Goal: Obtain resource: Download file/media

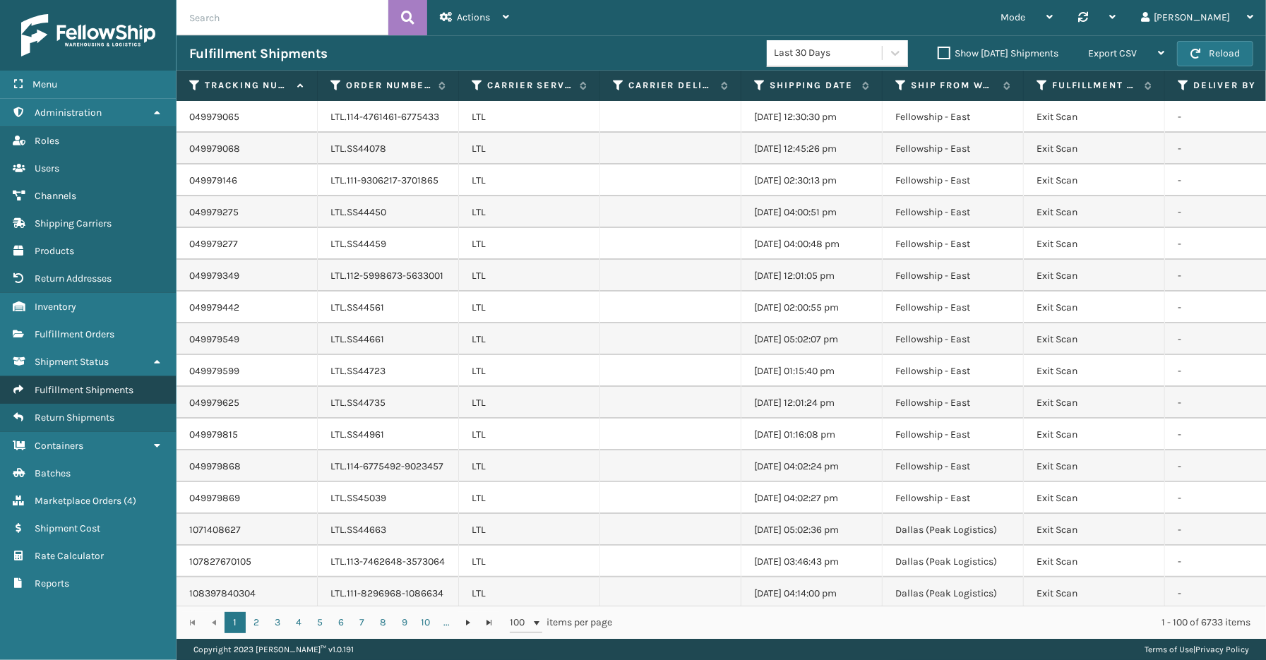
click at [89, 388] on link "Roles Fulfillment Shipments" at bounding box center [88, 390] width 176 height 28
click at [477, 81] on icon at bounding box center [477, 85] width 11 height 13
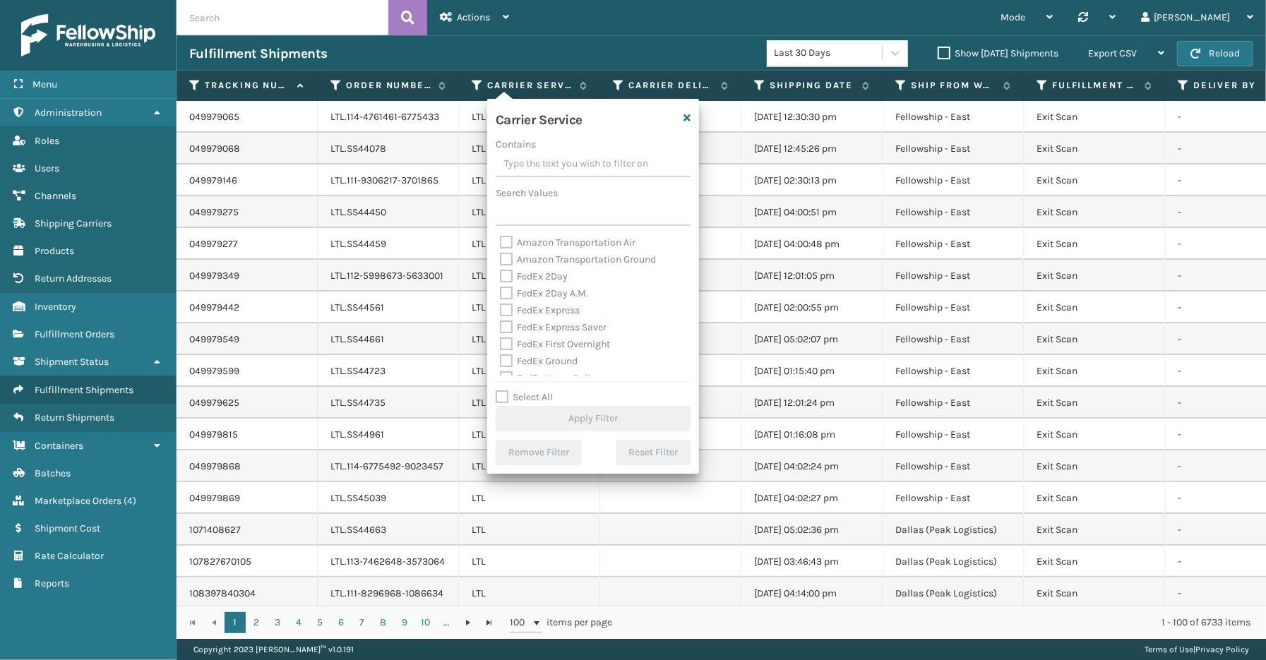
click at [533, 399] on label "Select All" at bounding box center [524, 397] width 57 height 12
click at [533, 391] on input "Select All" at bounding box center [602, 389] width 212 height 1
checkbox input "true"
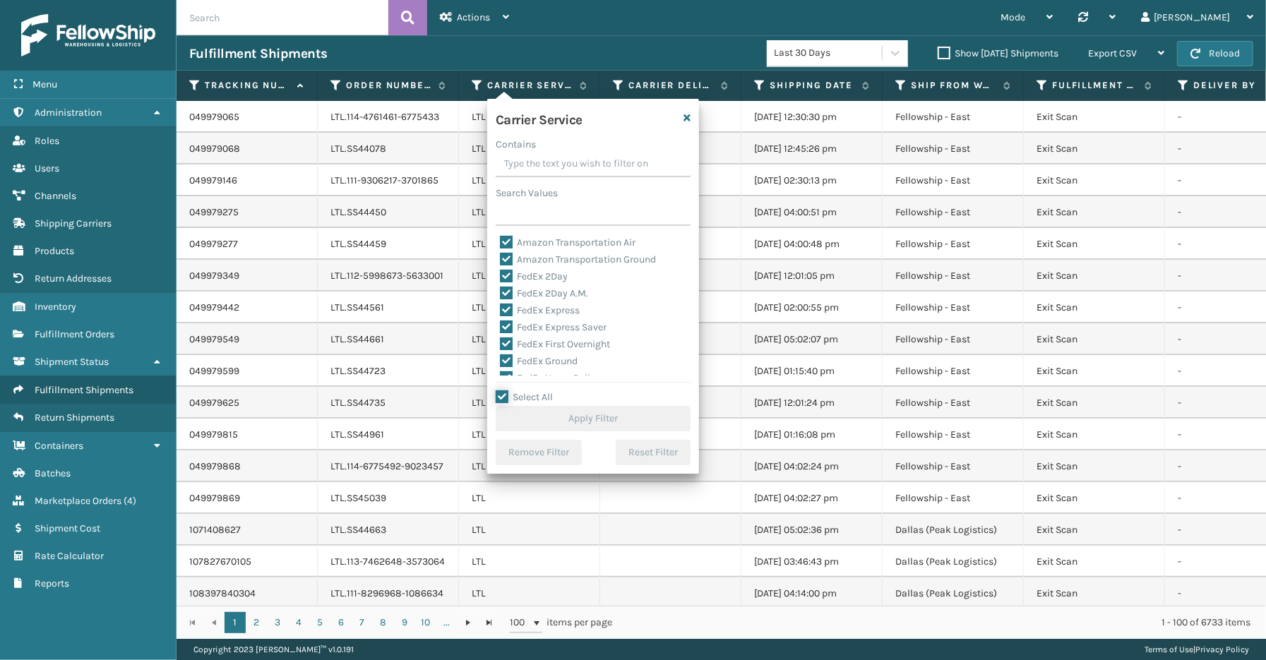
checkbox input "true"
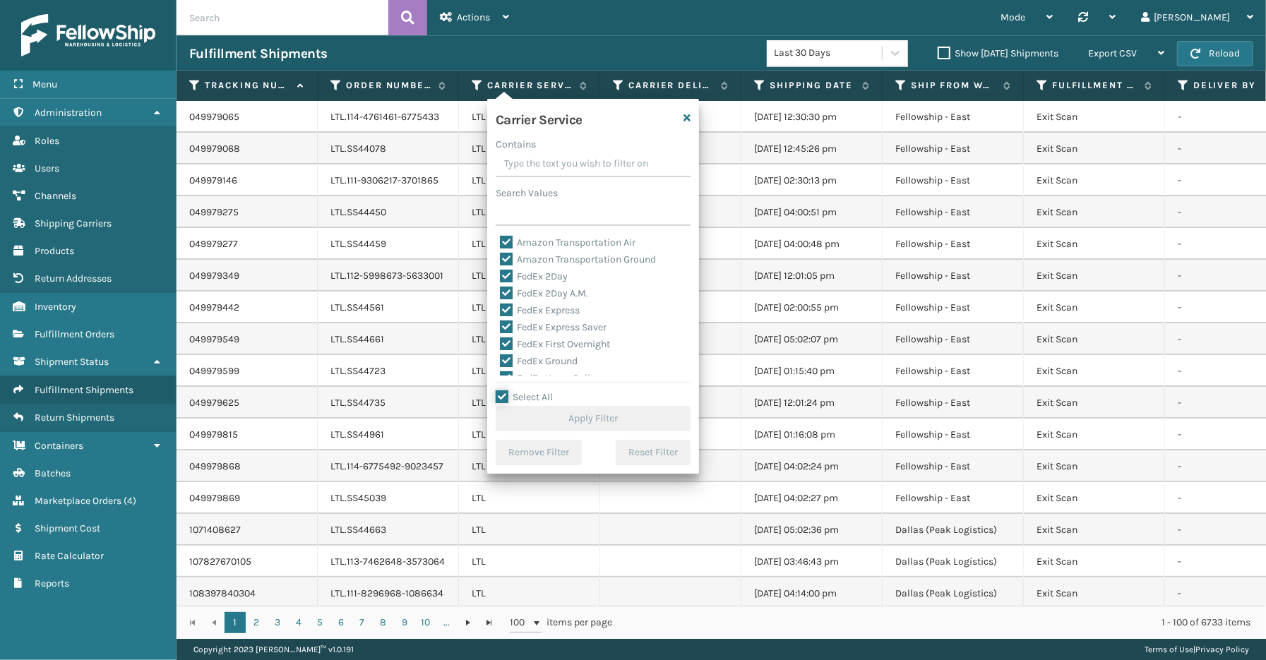
checkbox input "true"
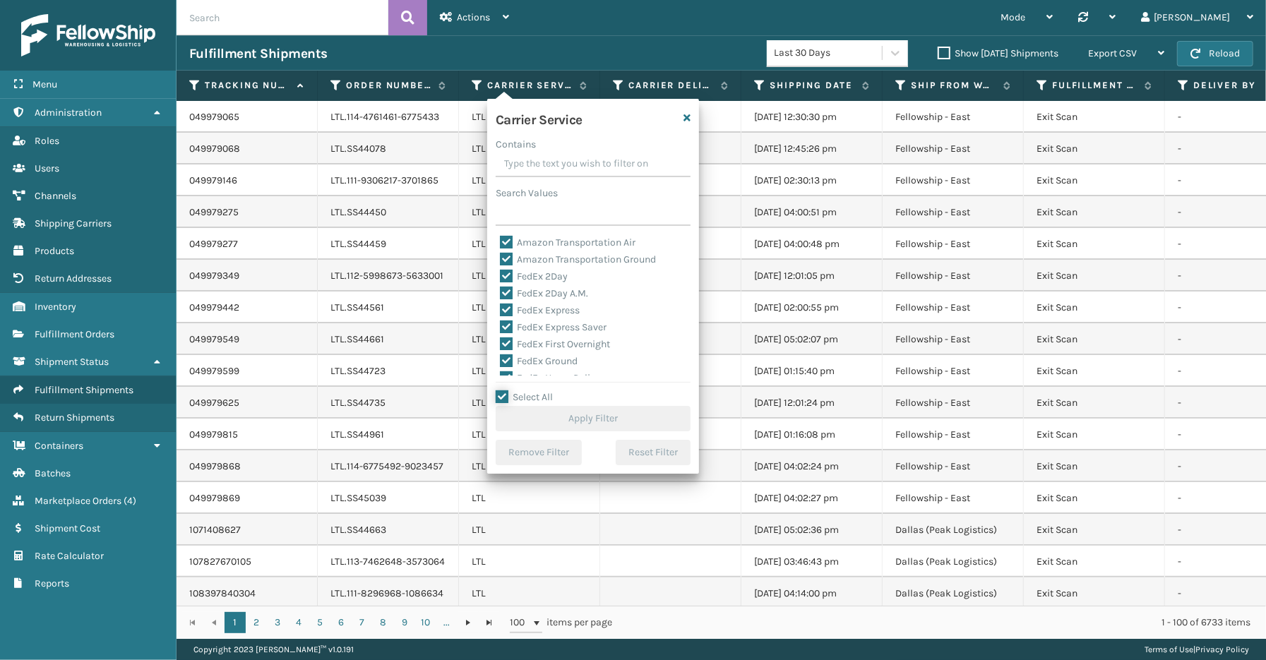
checkbox input "true"
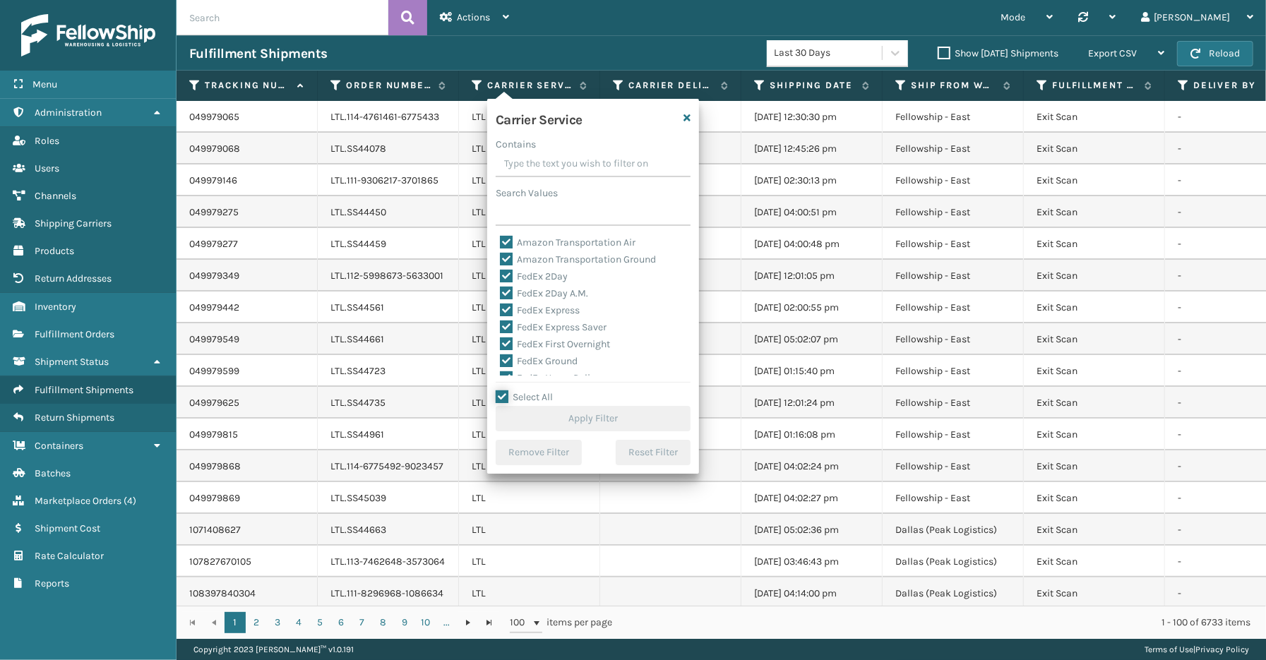
checkbox input "true"
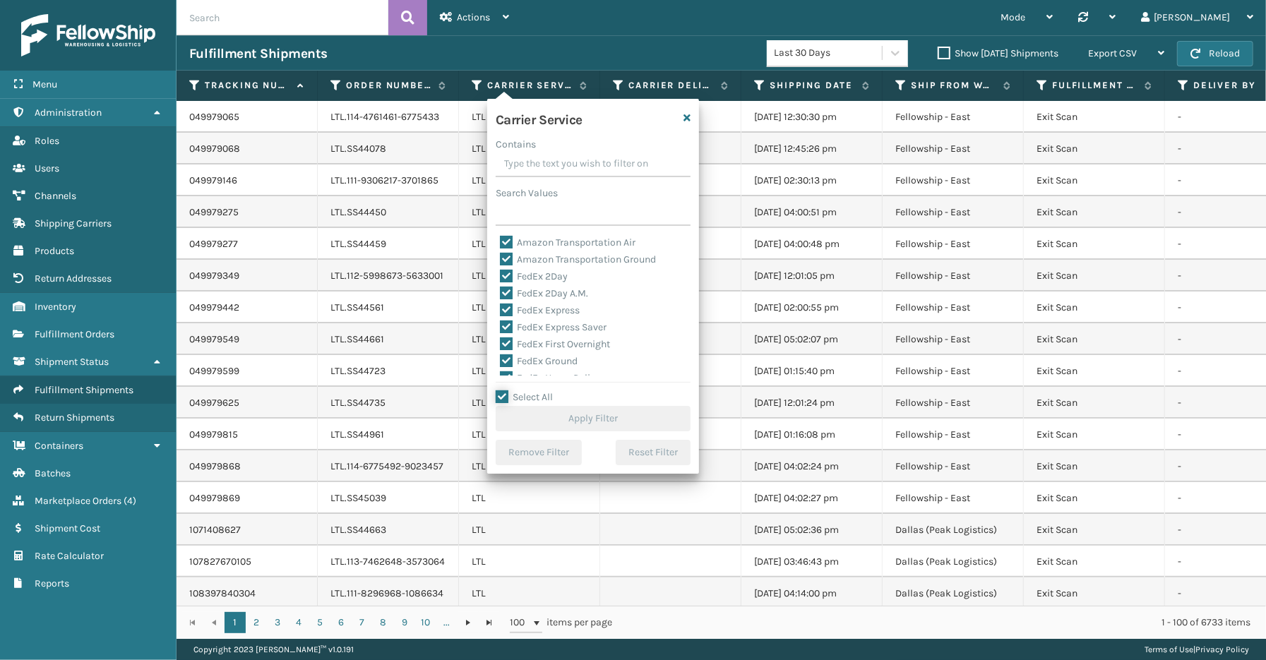
checkbox input "true"
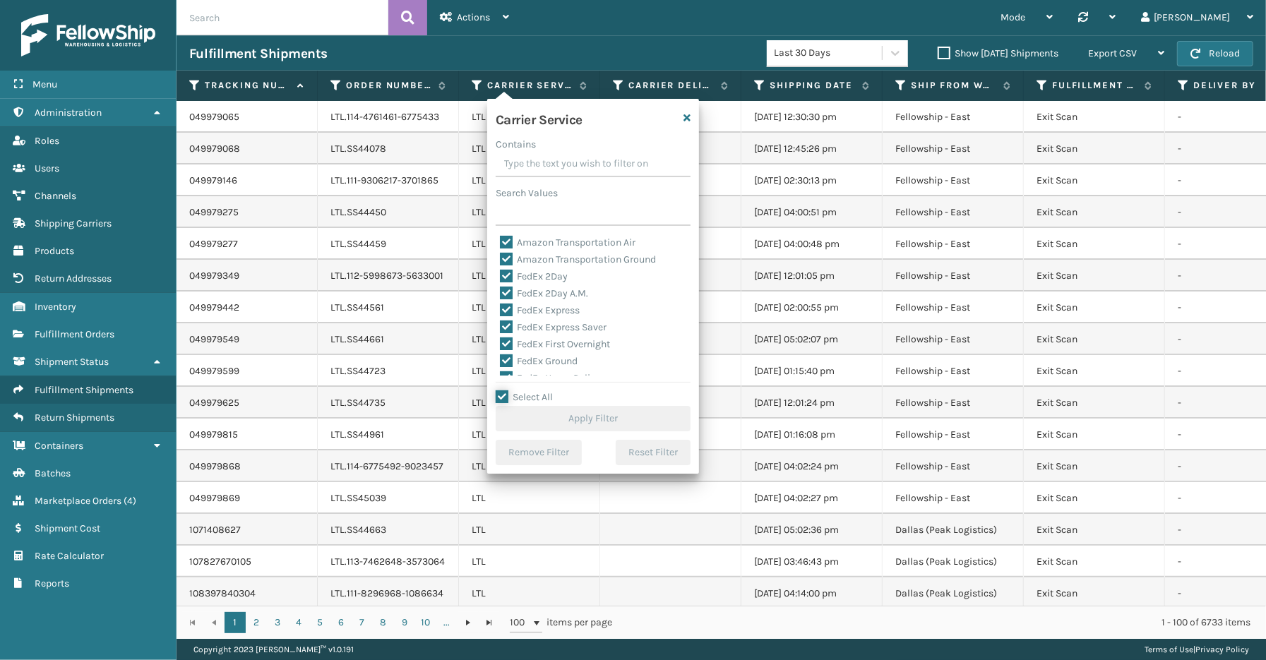
checkbox input "true"
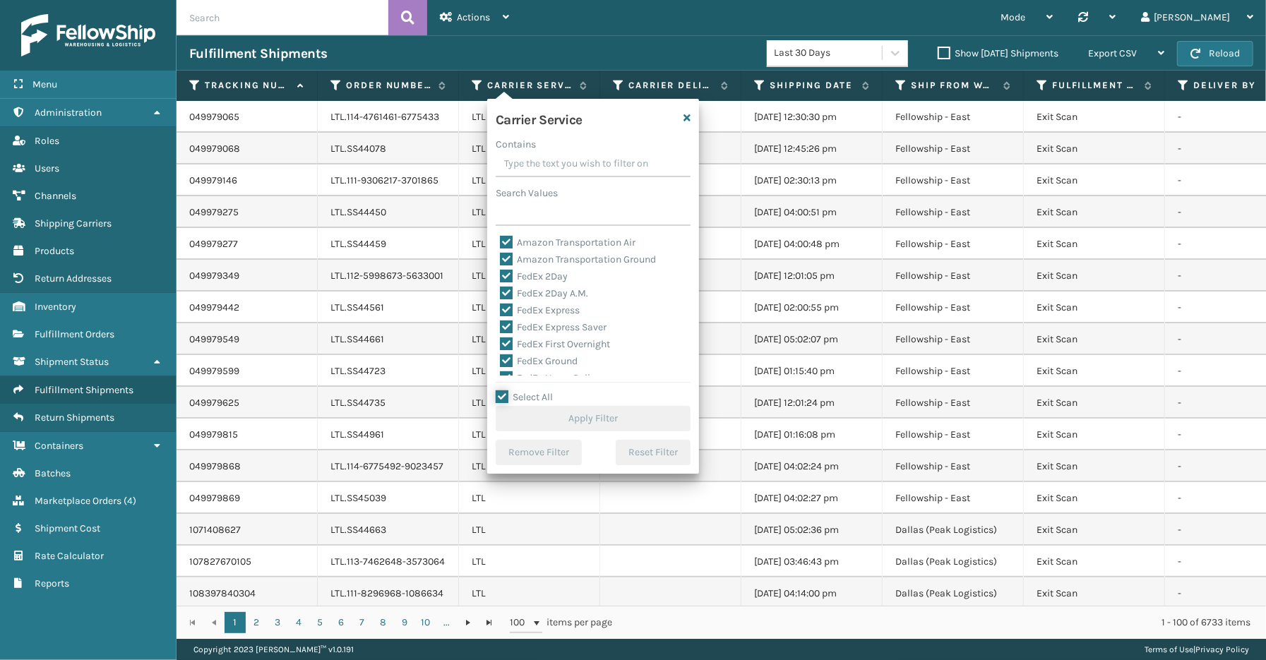
checkbox input "true"
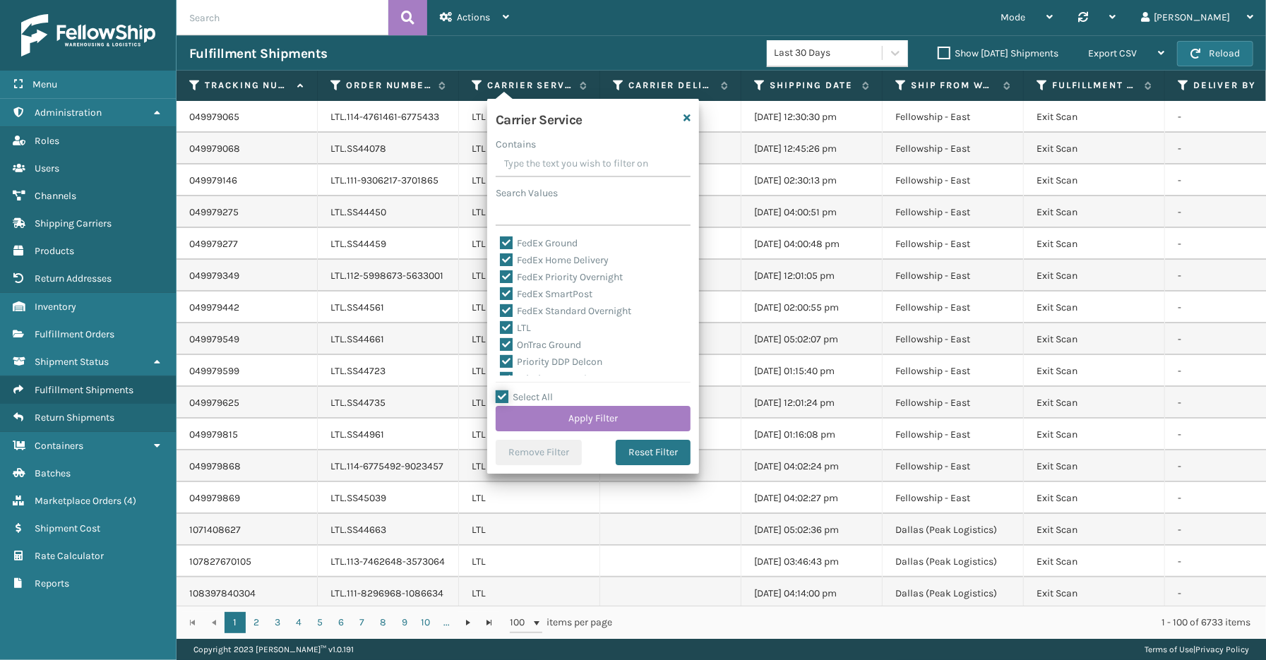
scroll to position [157, 0]
click at [516, 287] on label "LTL" at bounding box center [515, 289] width 31 height 12
click at [501, 287] on input "LTL" at bounding box center [500, 285] width 1 height 9
checkbox input "false"
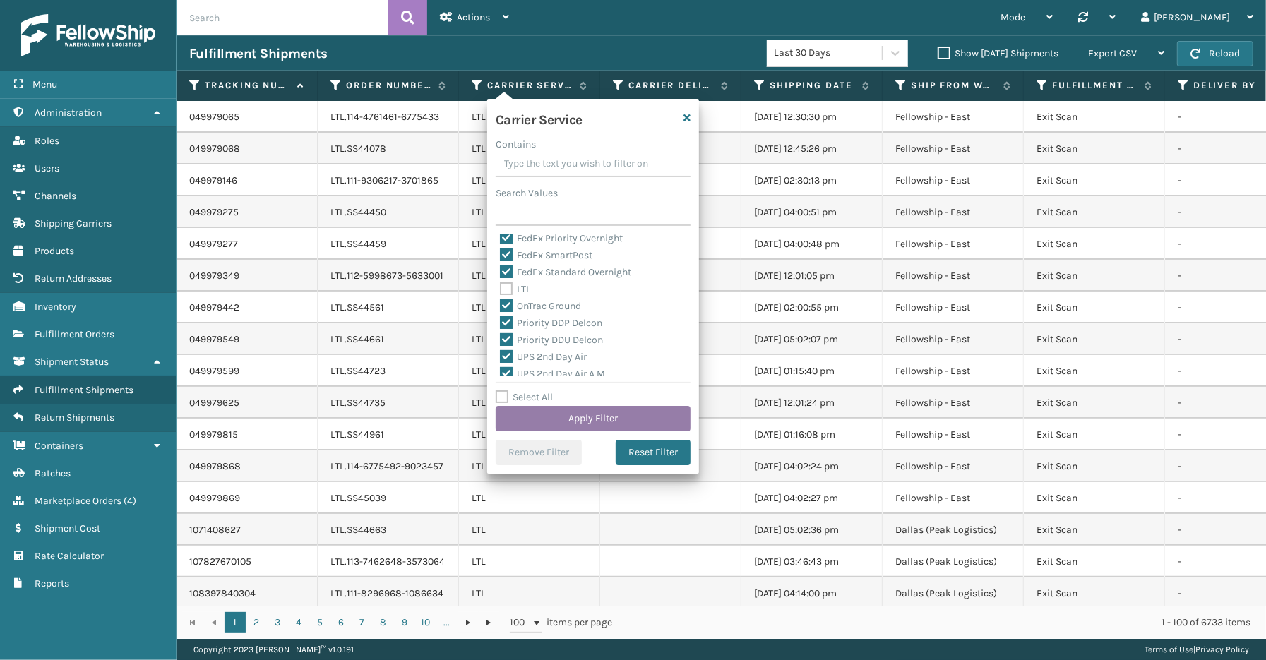
click at [561, 420] on button "Apply Filter" at bounding box center [593, 418] width 195 height 25
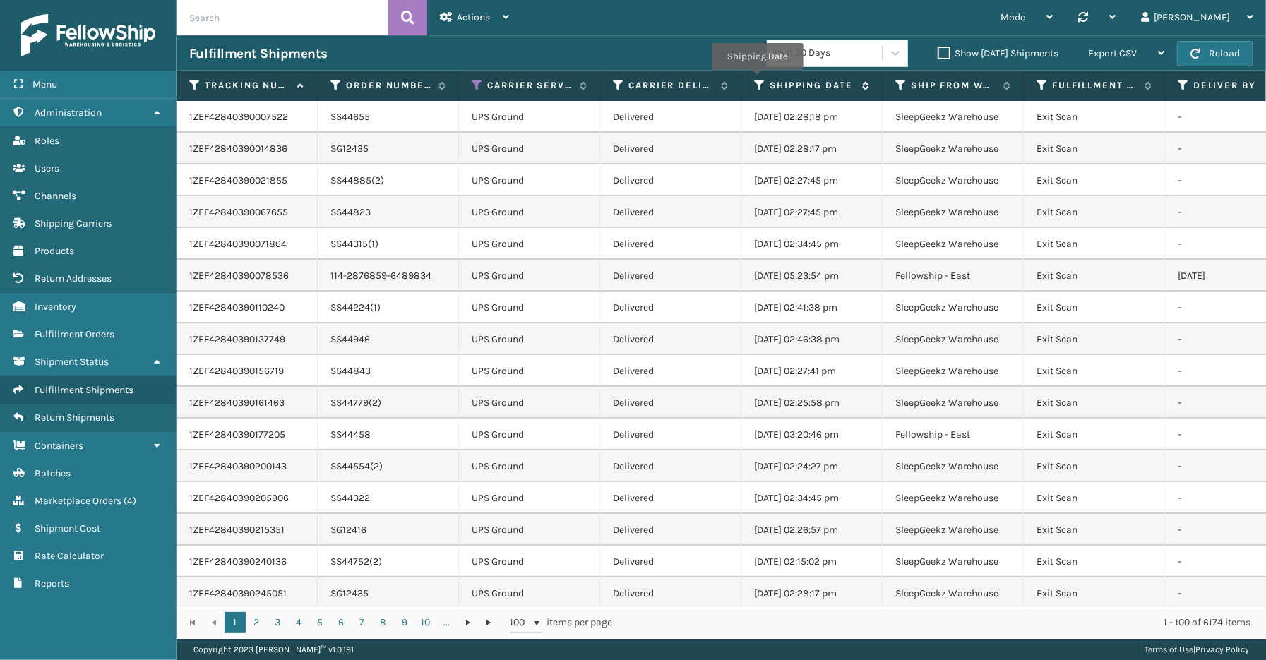
click at [757, 80] on icon at bounding box center [759, 85] width 11 height 13
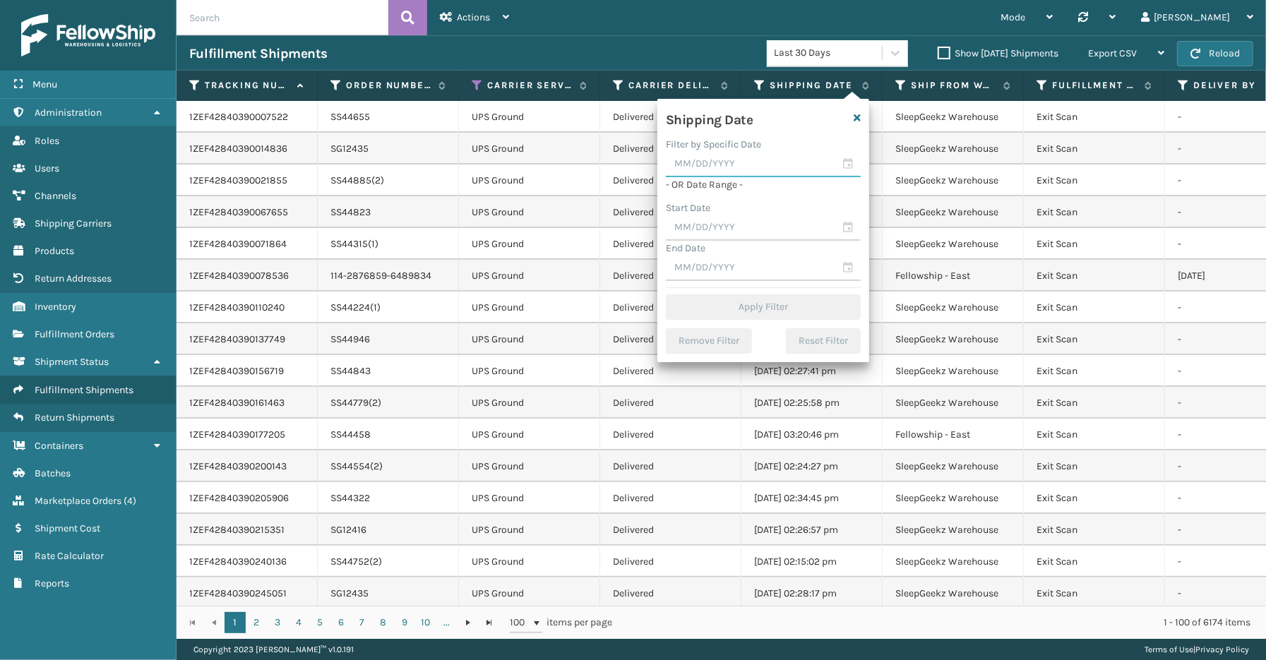
click at [851, 162] on input "text" at bounding box center [763, 164] width 195 height 25
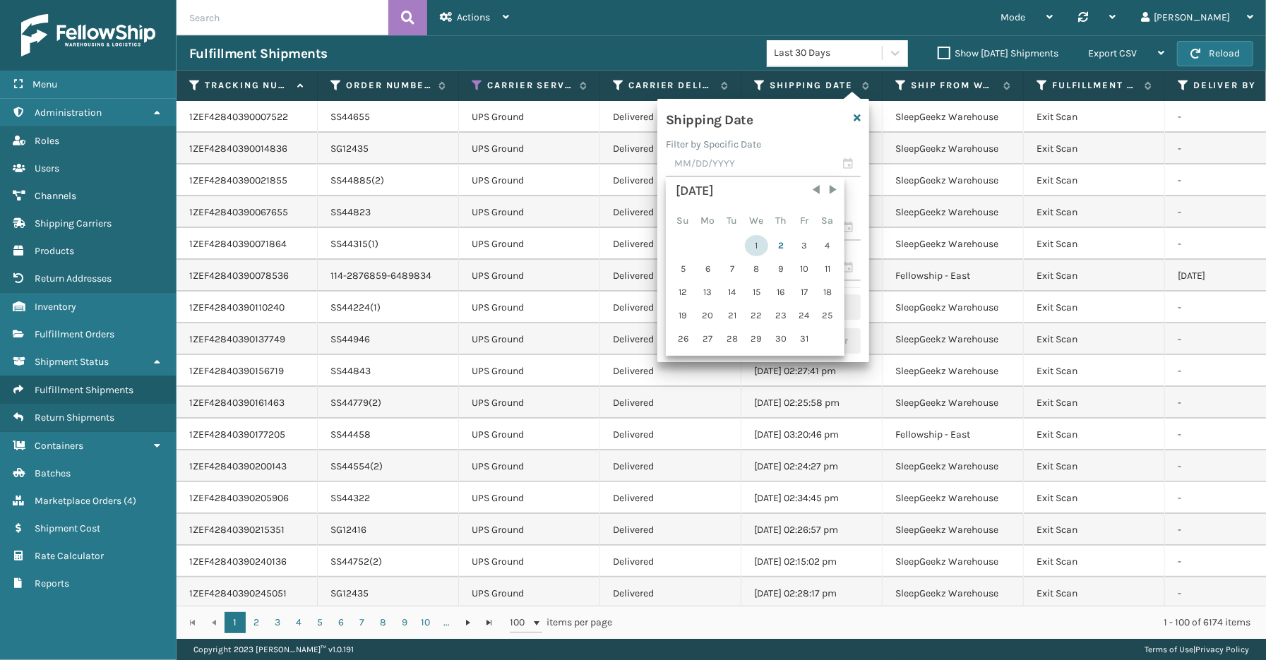
click at [747, 242] on div "1" at bounding box center [756, 245] width 23 height 21
type input "[DATE]"
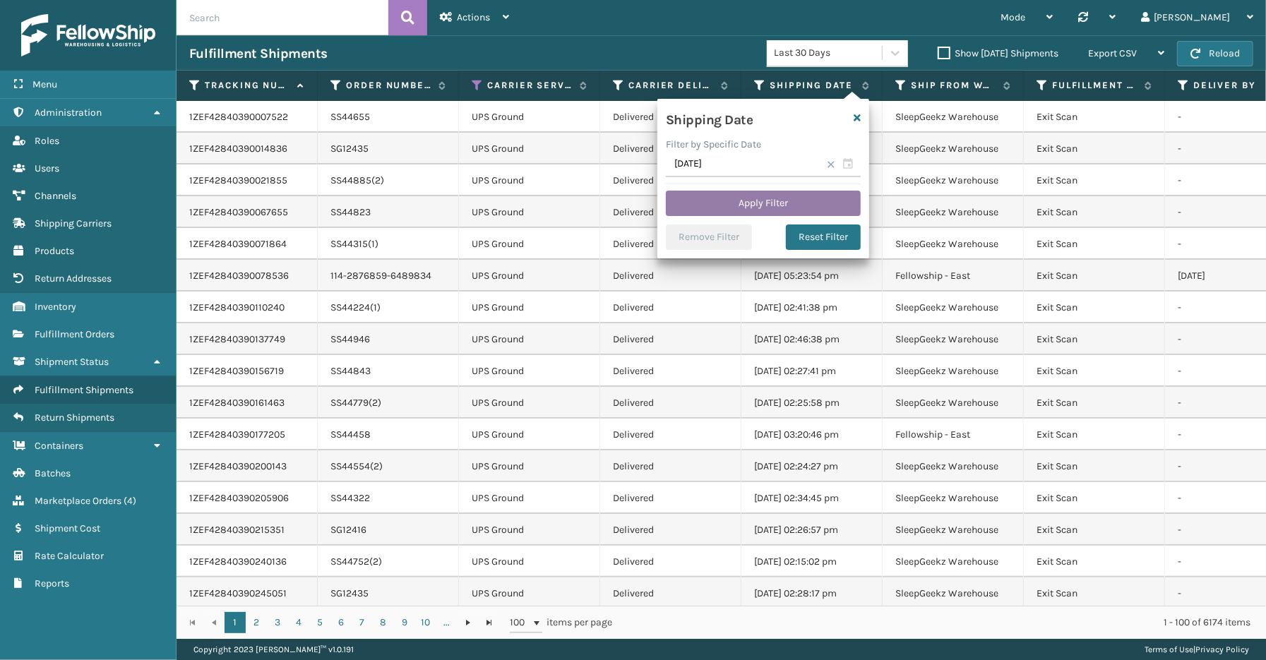
click at [765, 206] on button "Apply Filter" at bounding box center [763, 203] width 195 height 25
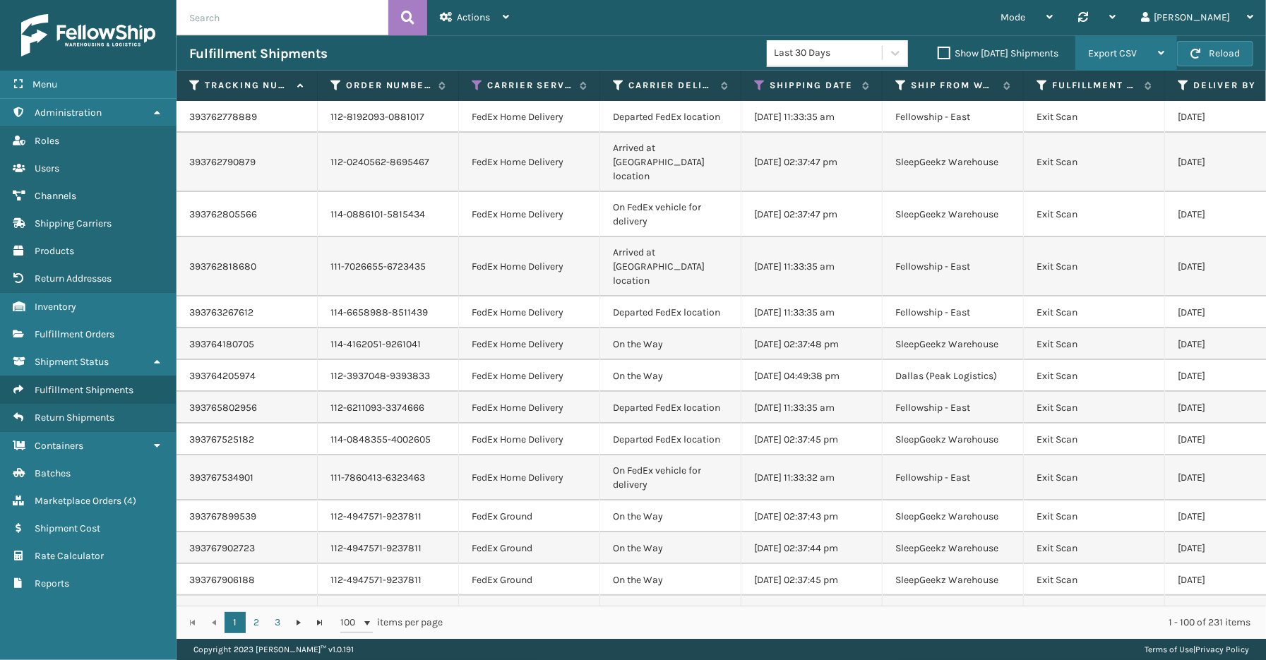
click at [1110, 49] on span "Export CSV" at bounding box center [1112, 53] width 49 height 12
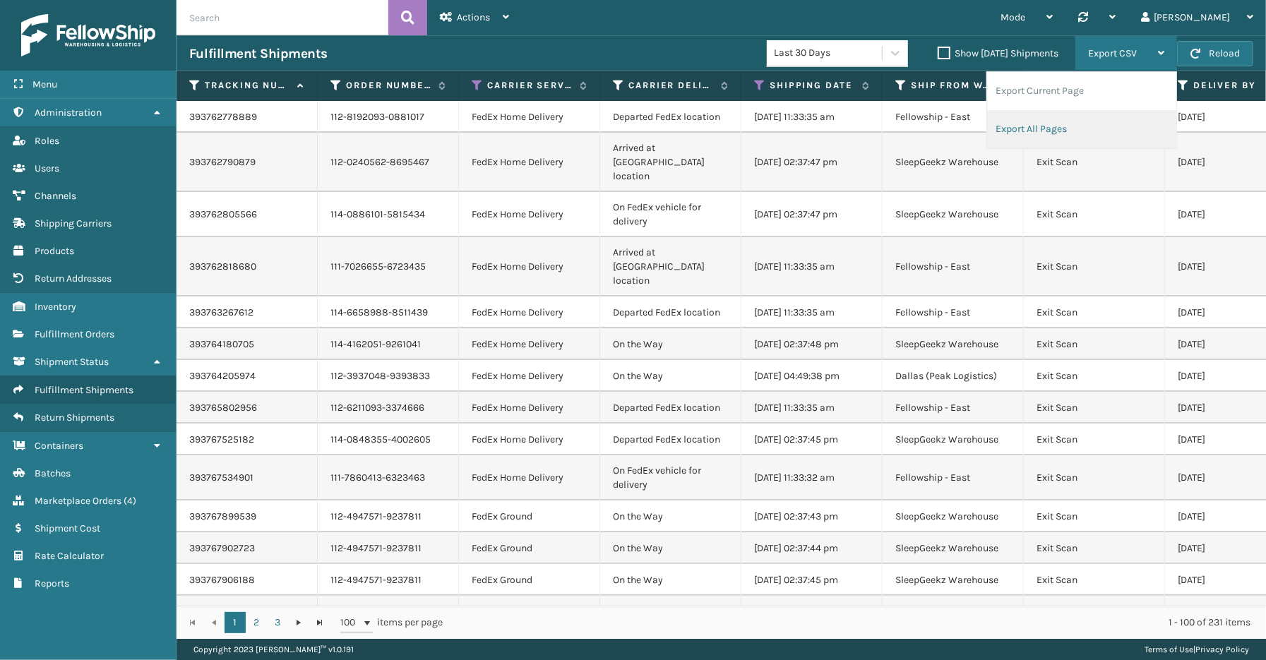
click at [1057, 126] on li "Export All Pages" at bounding box center [1081, 129] width 189 height 38
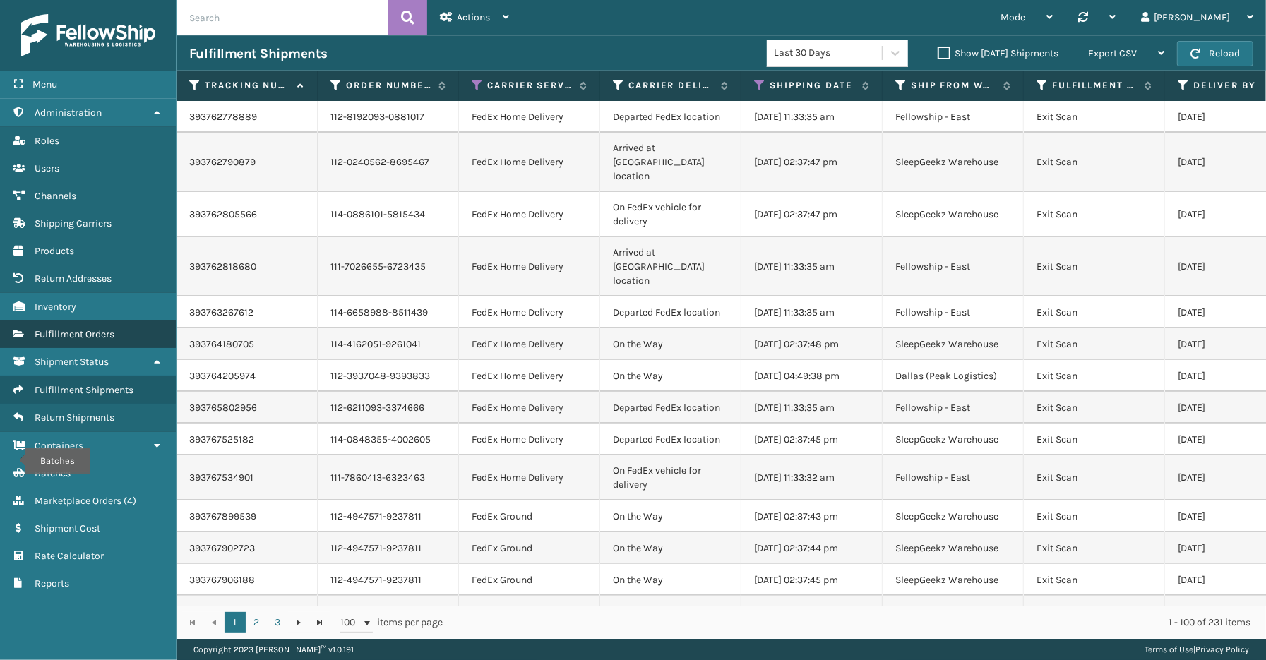
click at [86, 328] on span "Fulfillment Orders" at bounding box center [75, 334] width 80 height 12
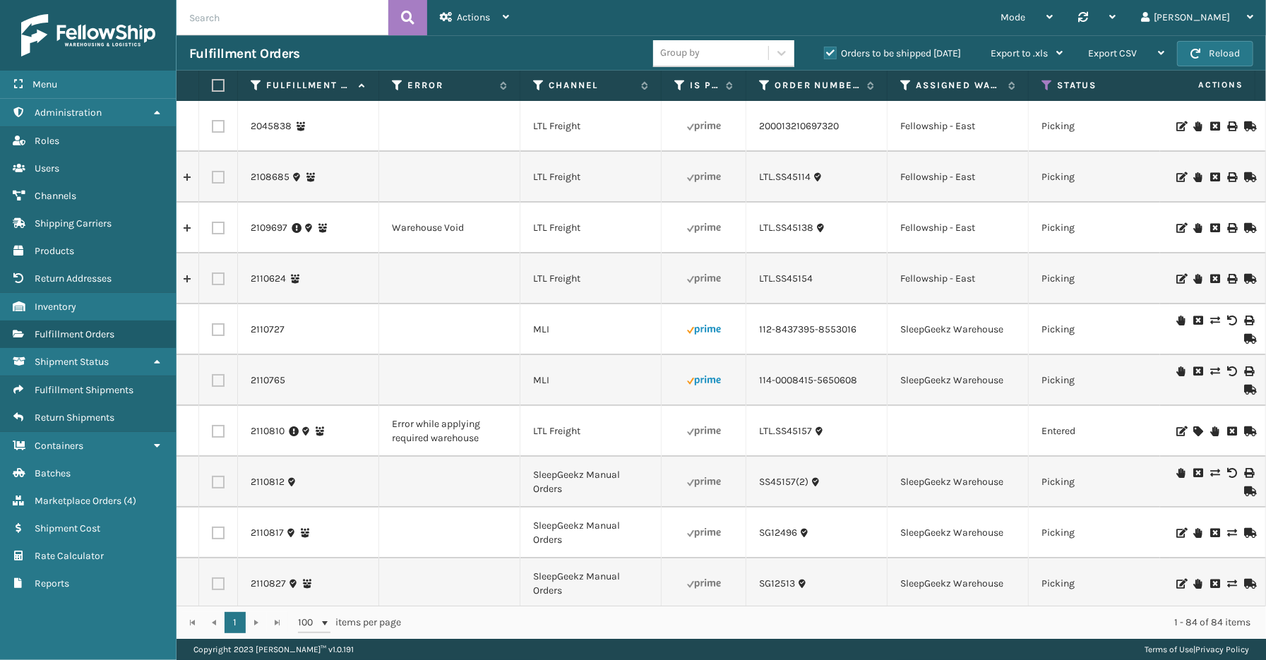
click at [834, 47] on label "Orders to be shipped [DATE]" at bounding box center [892, 53] width 137 height 12
click at [825, 47] on input "Orders to be shipped [DATE]" at bounding box center [824, 49] width 1 height 9
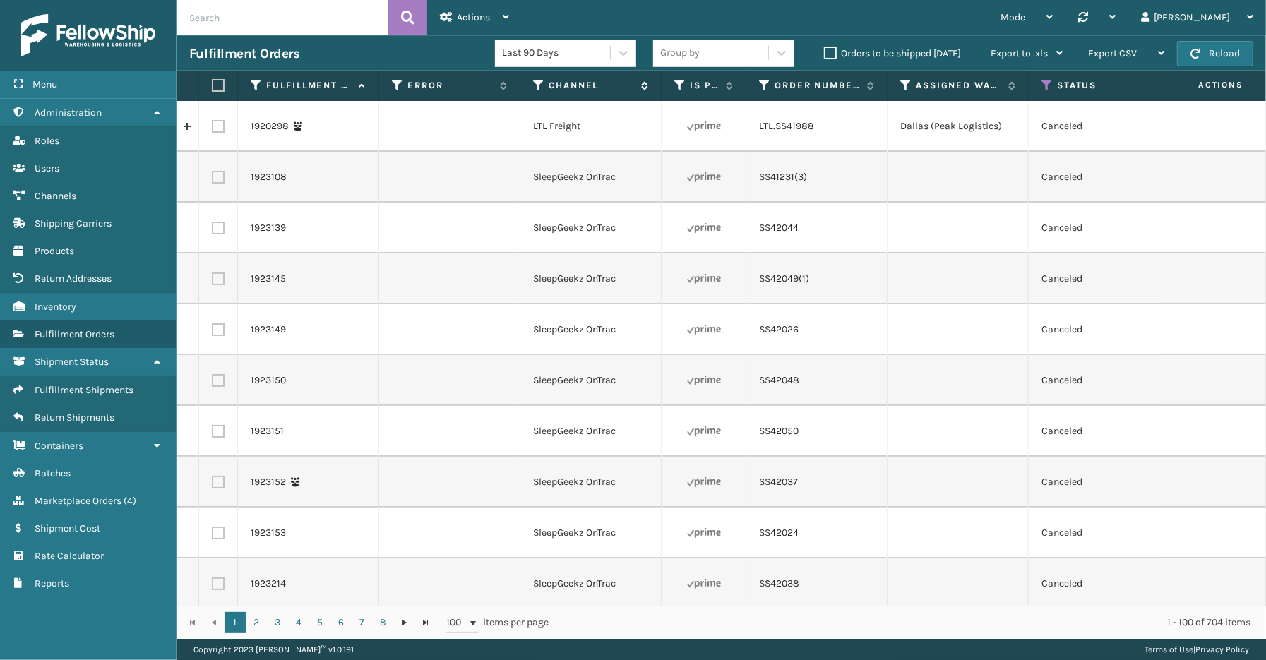
click at [535, 80] on icon at bounding box center [538, 85] width 11 height 13
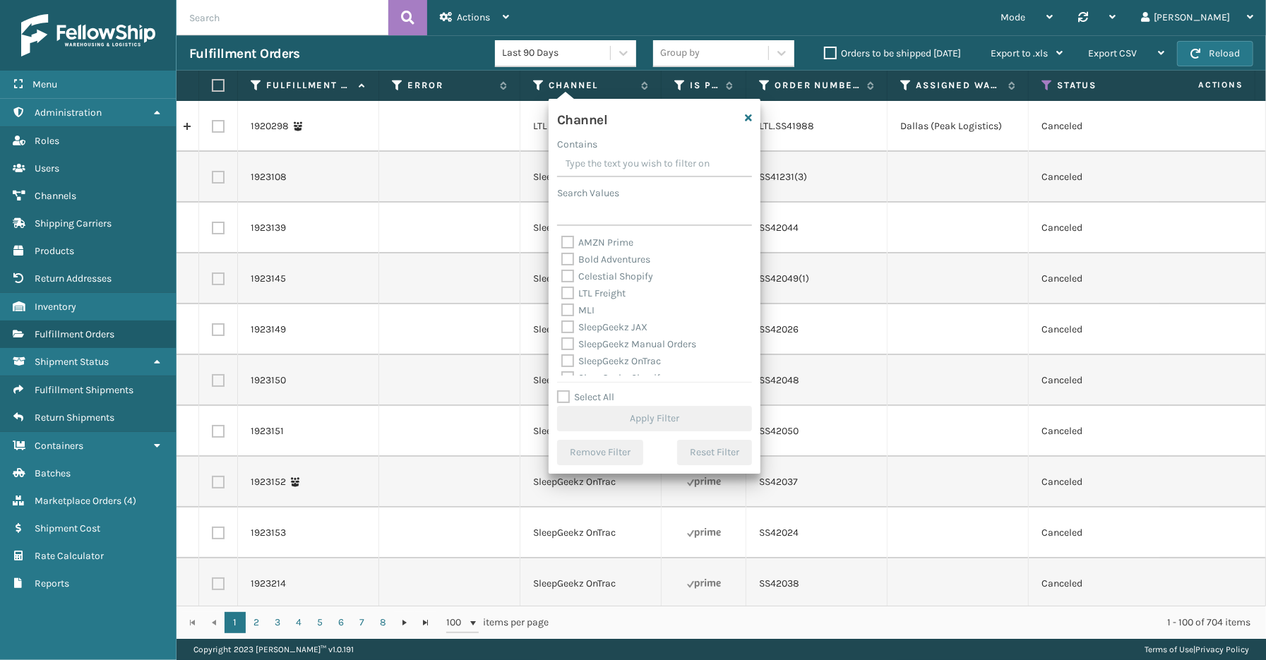
drag, startPoint x: 598, startPoint y: 400, endPoint x: 583, endPoint y: 309, distance: 92.3
click at [596, 398] on label "Select All" at bounding box center [585, 397] width 57 height 12
click at [596, 391] on input "Select All" at bounding box center [663, 389] width 212 height 1
checkbox input "true"
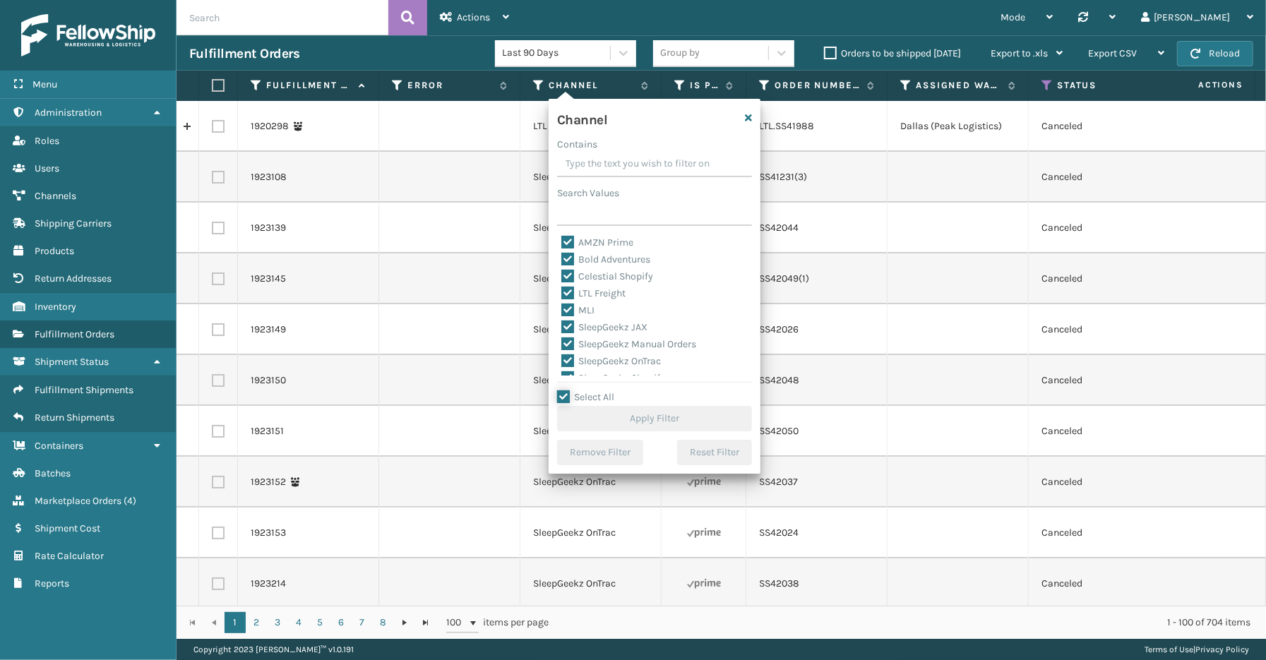
checkbox input "true"
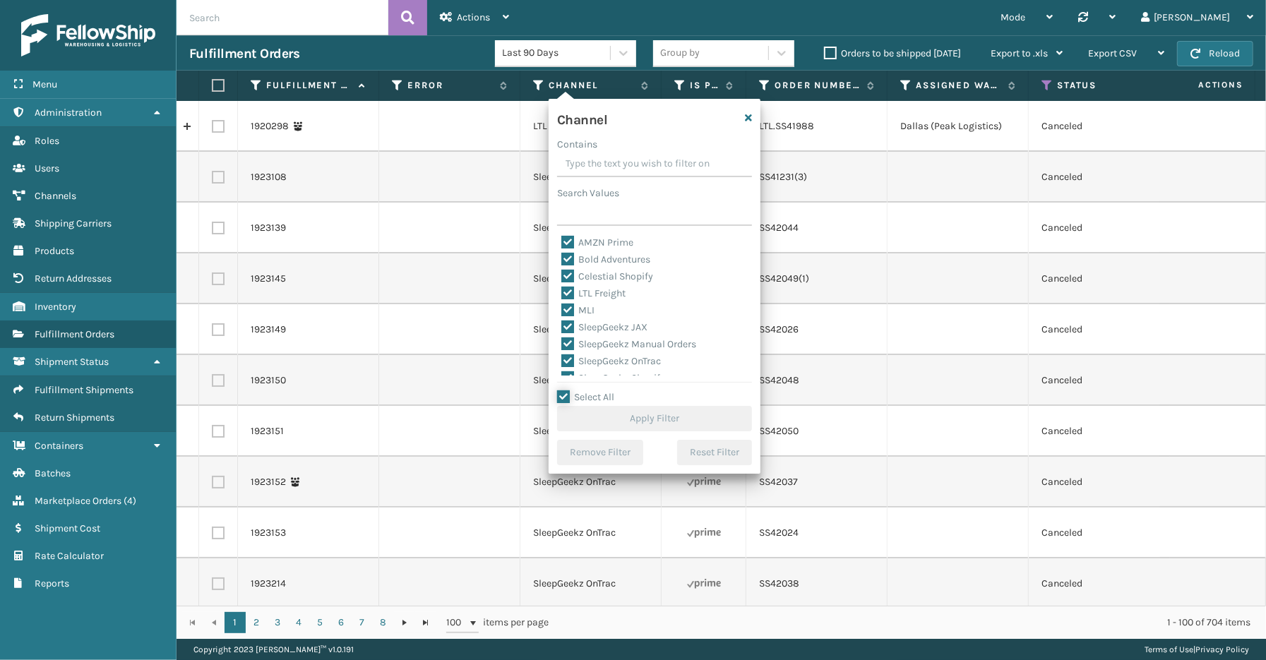
checkbox input "true"
click at [588, 295] on label "LTL Freight" at bounding box center [594, 293] width 64 height 12
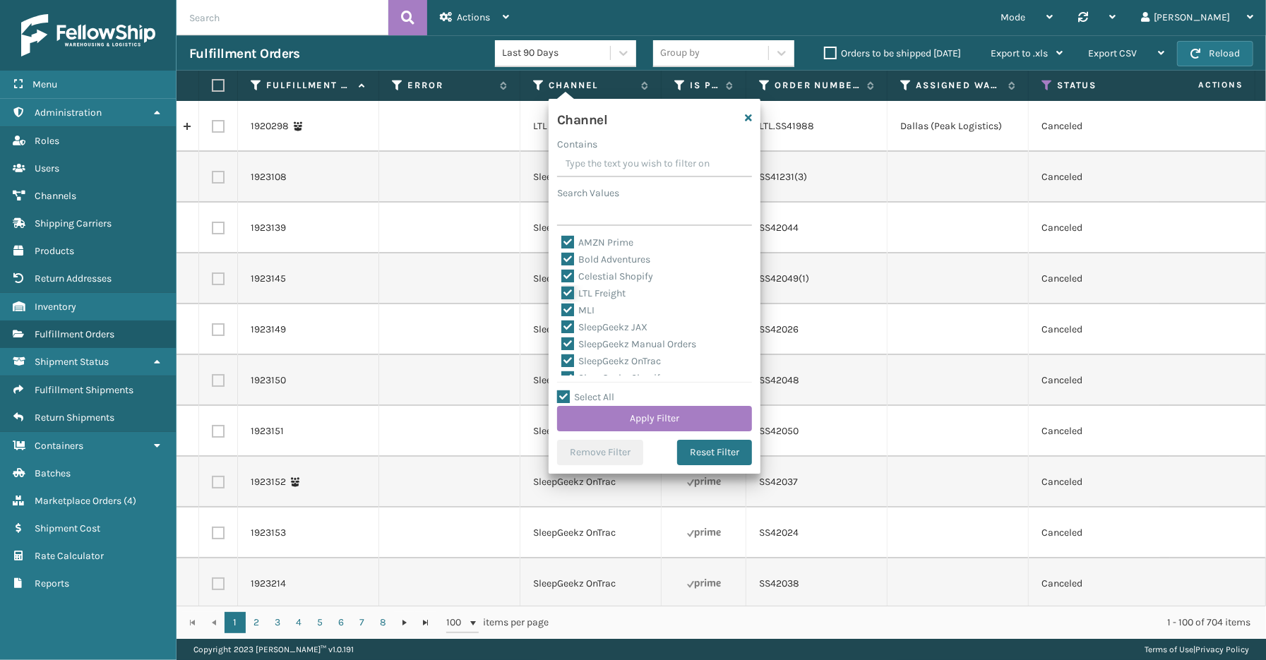
click at [562, 295] on input "LTL Freight" at bounding box center [562, 289] width 1 height 9
checkbox input "false"
click at [658, 419] on button "Apply Filter" at bounding box center [654, 418] width 195 height 25
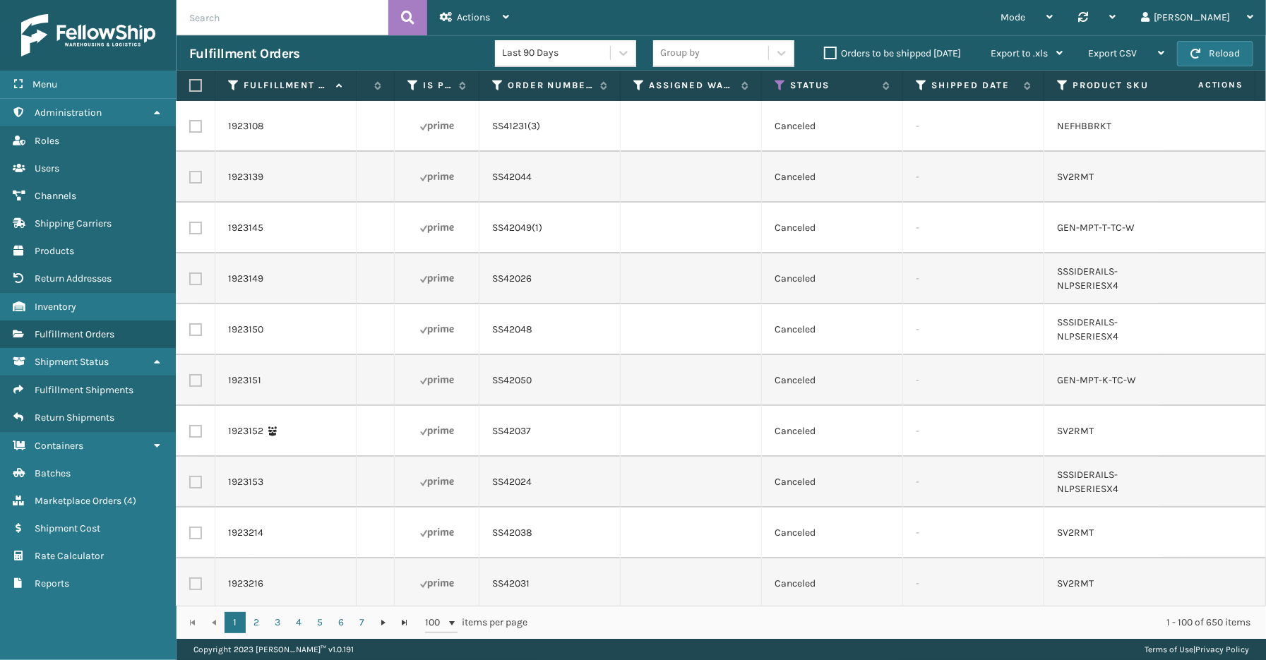
scroll to position [0, 170]
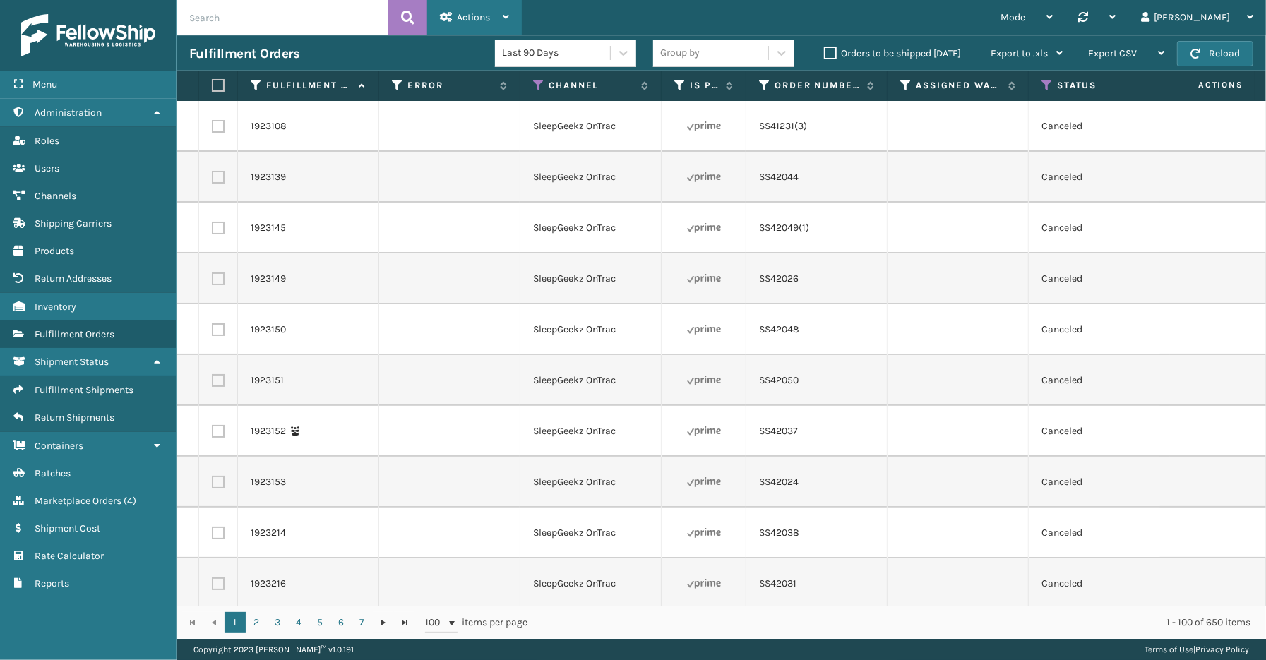
click at [462, 17] on span "Actions" at bounding box center [473, 17] width 33 height 12
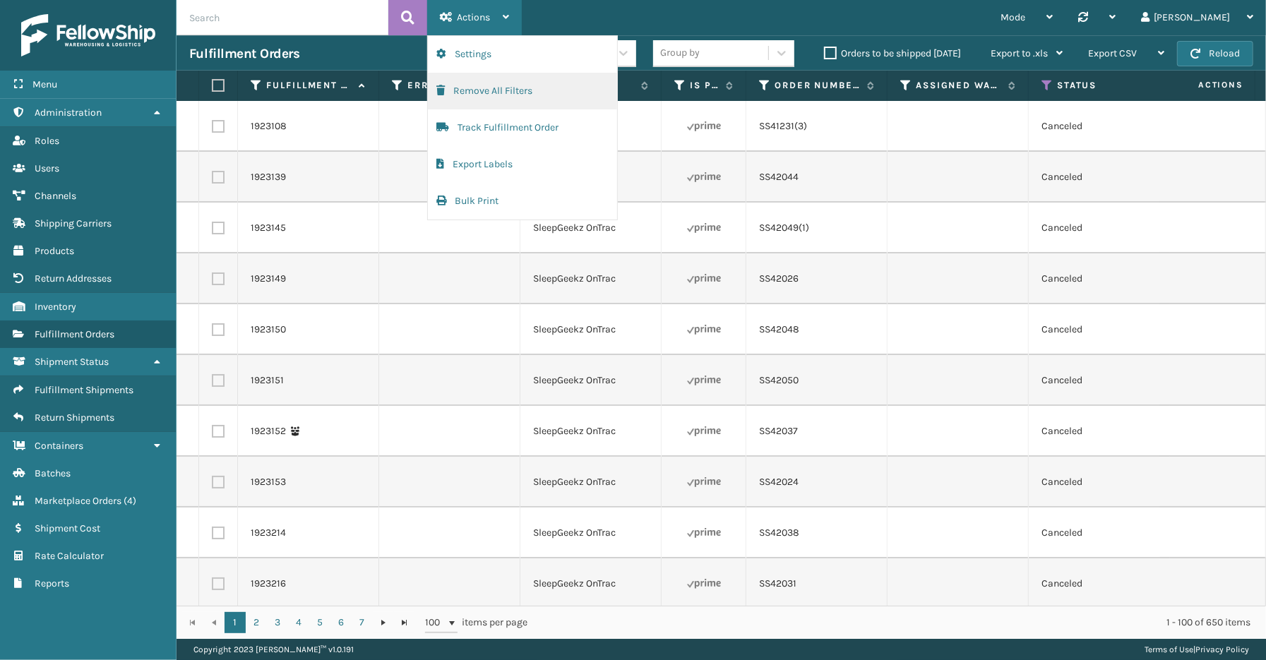
click at [495, 89] on button "Remove All Filters" at bounding box center [522, 91] width 189 height 37
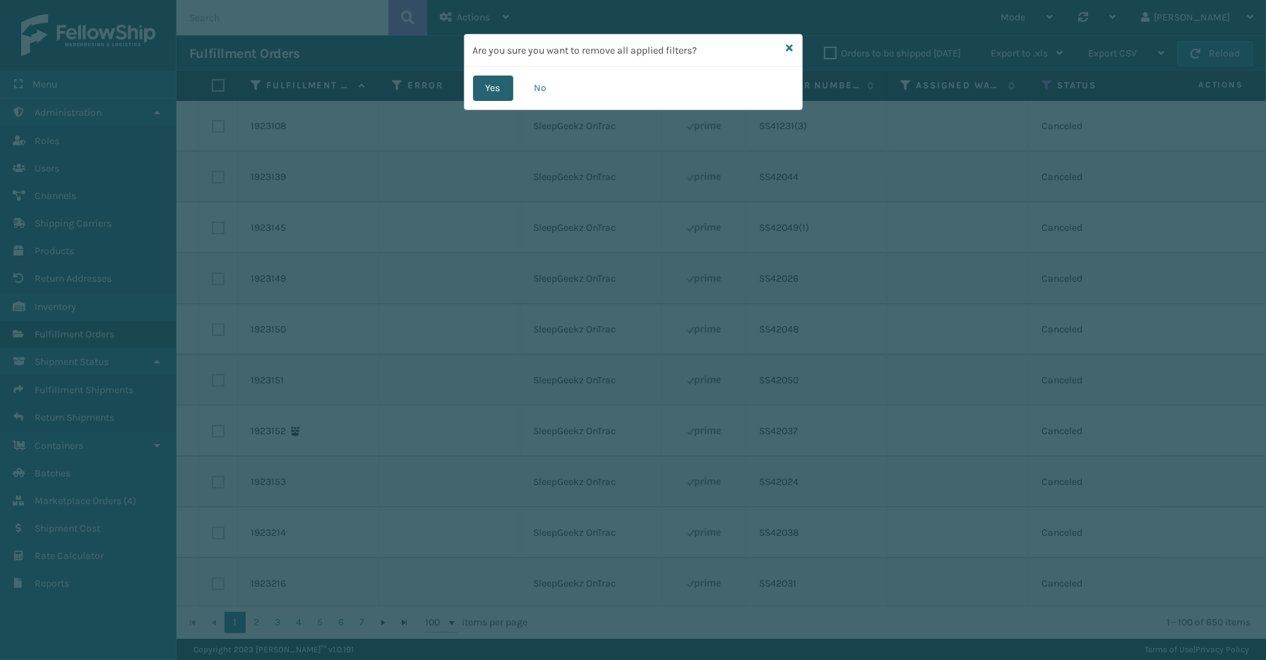
click at [491, 89] on button "Yes" at bounding box center [493, 88] width 40 height 25
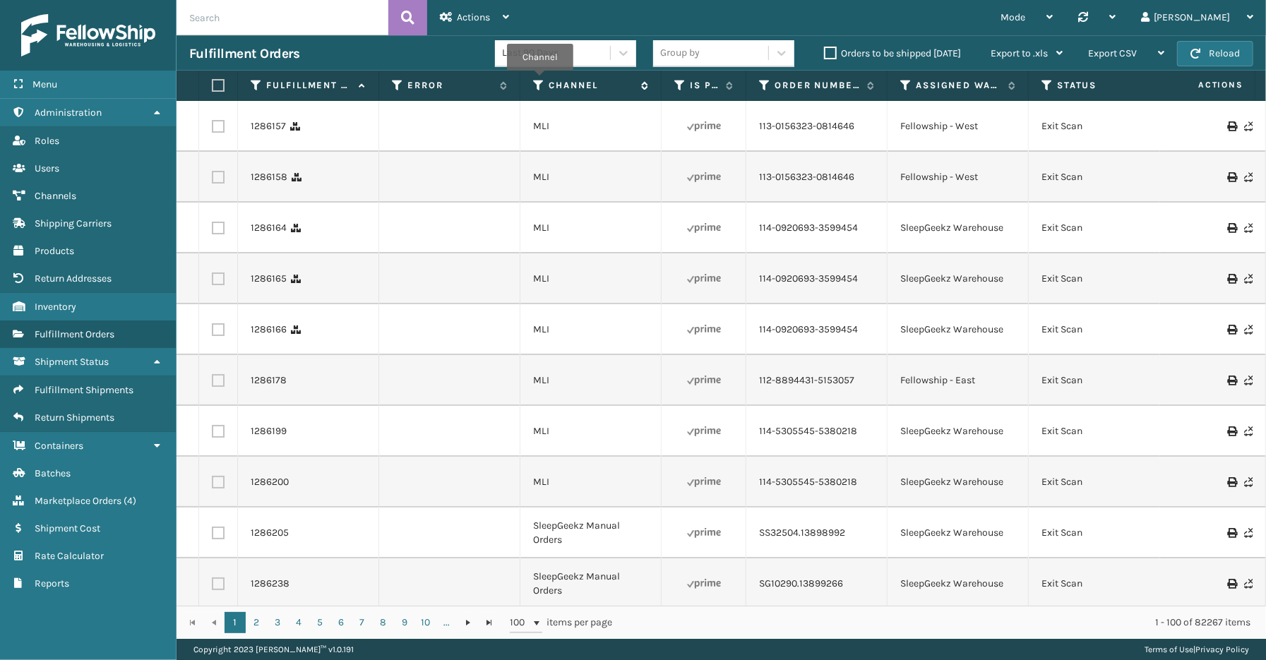
click at [540, 81] on icon at bounding box center [538, 85] width 11 height 13
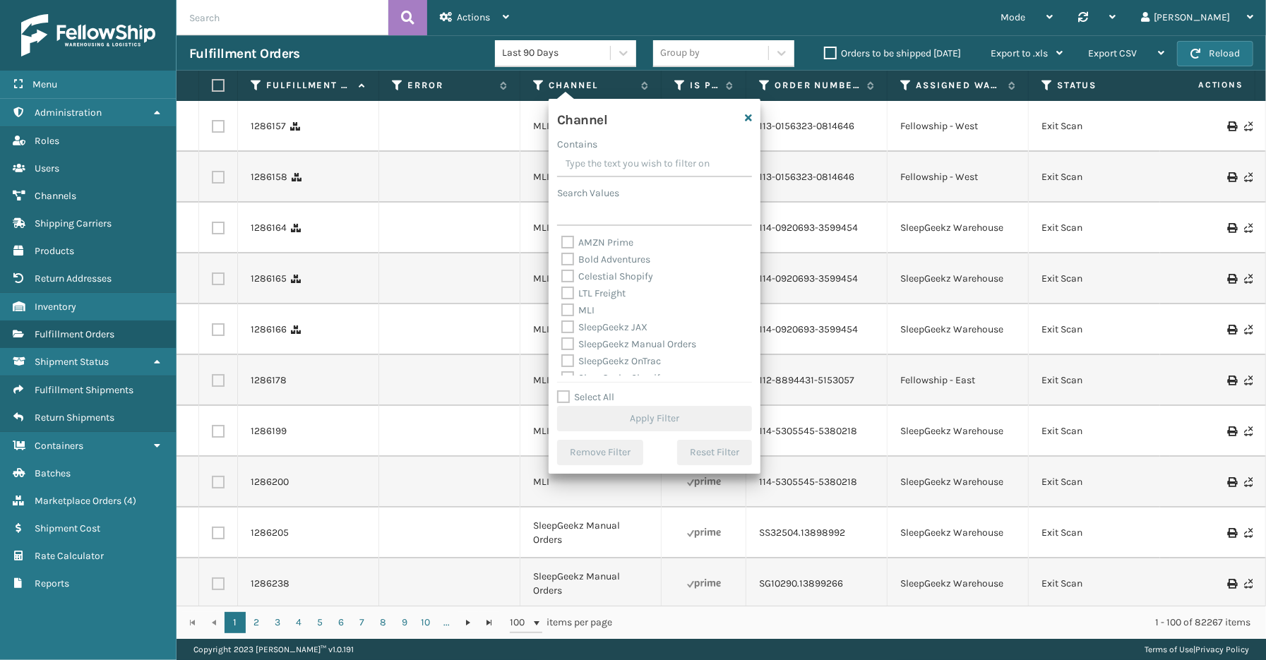
click at [595, 399] on label "Select All" at bounding box center [585, 397] width 57 height 12
click at [595, 391] on input "Select All" at bounding box center [663, 389] width 212 height 1
checkbox input "true"
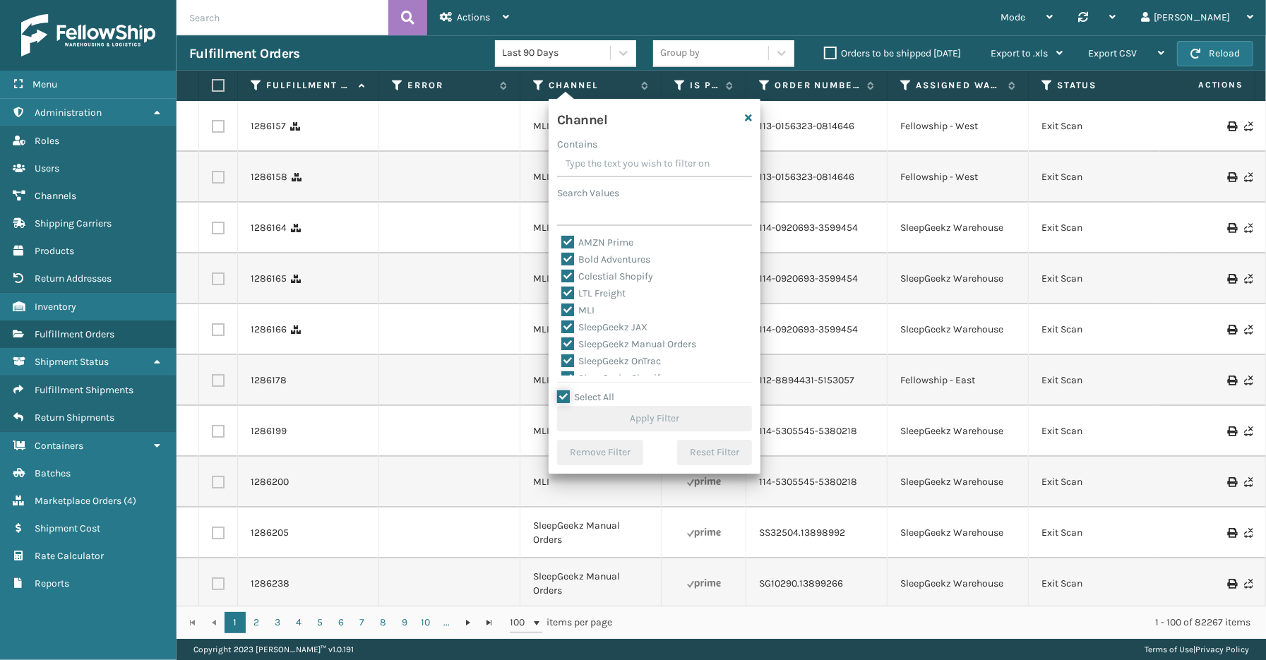
checkbox input "true"
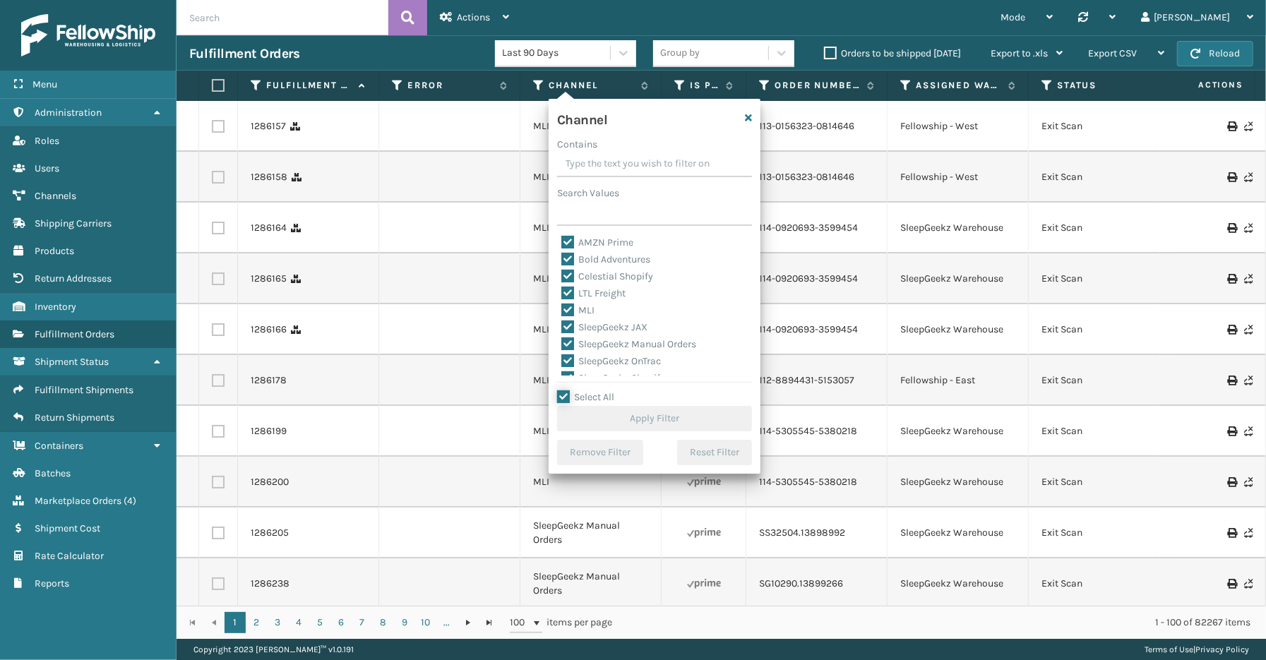
checkbox input "true"
click at [609, 297] on label "LTL Freight" at bounding box center [594, 293] width 64 height 12
click at [562, 295] on input "LTL Freight" at bounding box center [562, 289] width 1 height 9
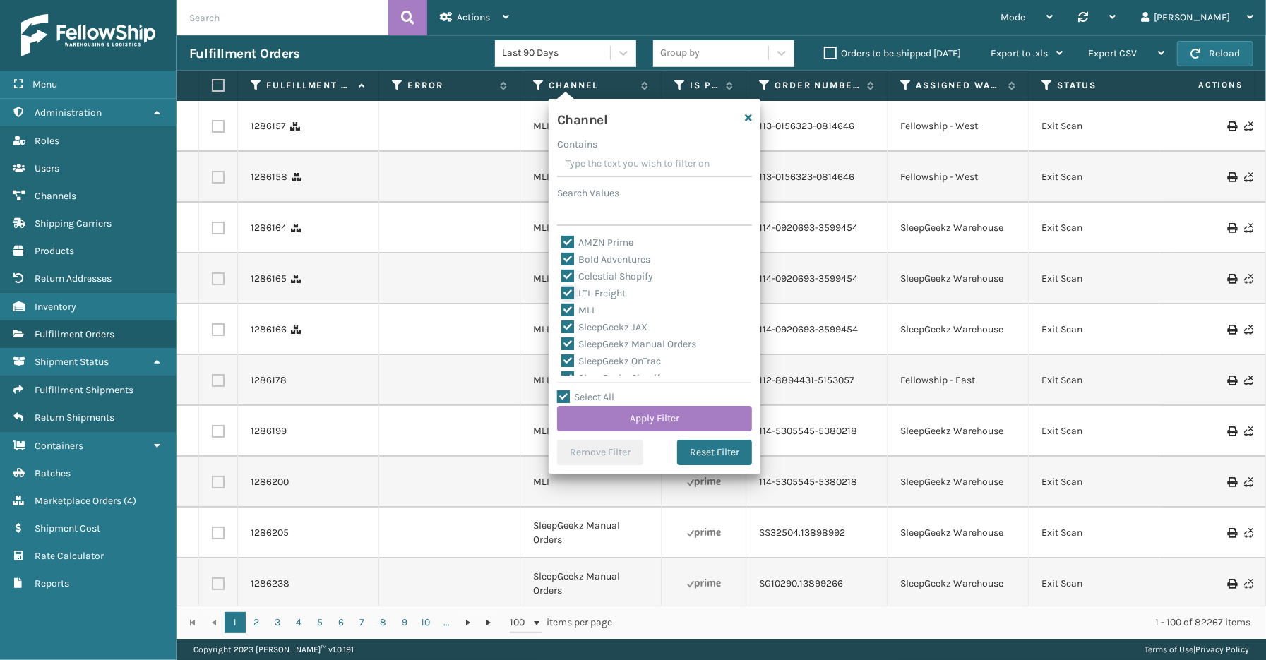
checkbox input "false"
click at [622, 412] on button "Apply Filter" at bounding box center [654, 418] width 195 height 25
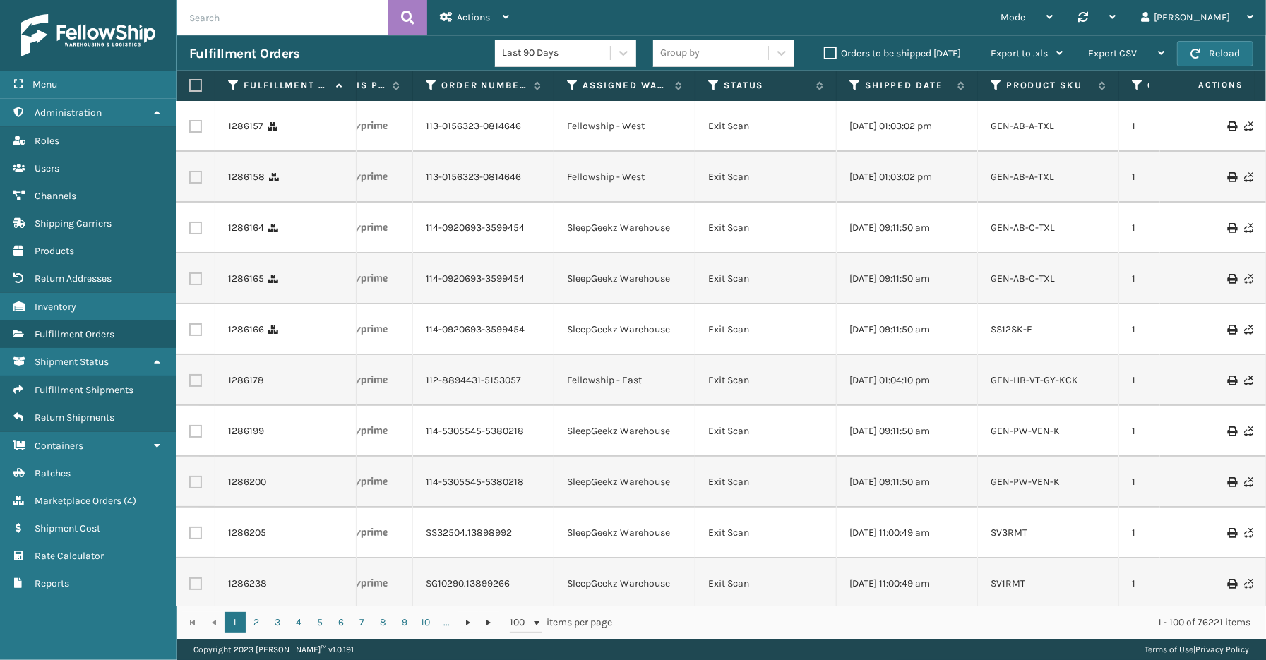
scroll to position [0, 379]
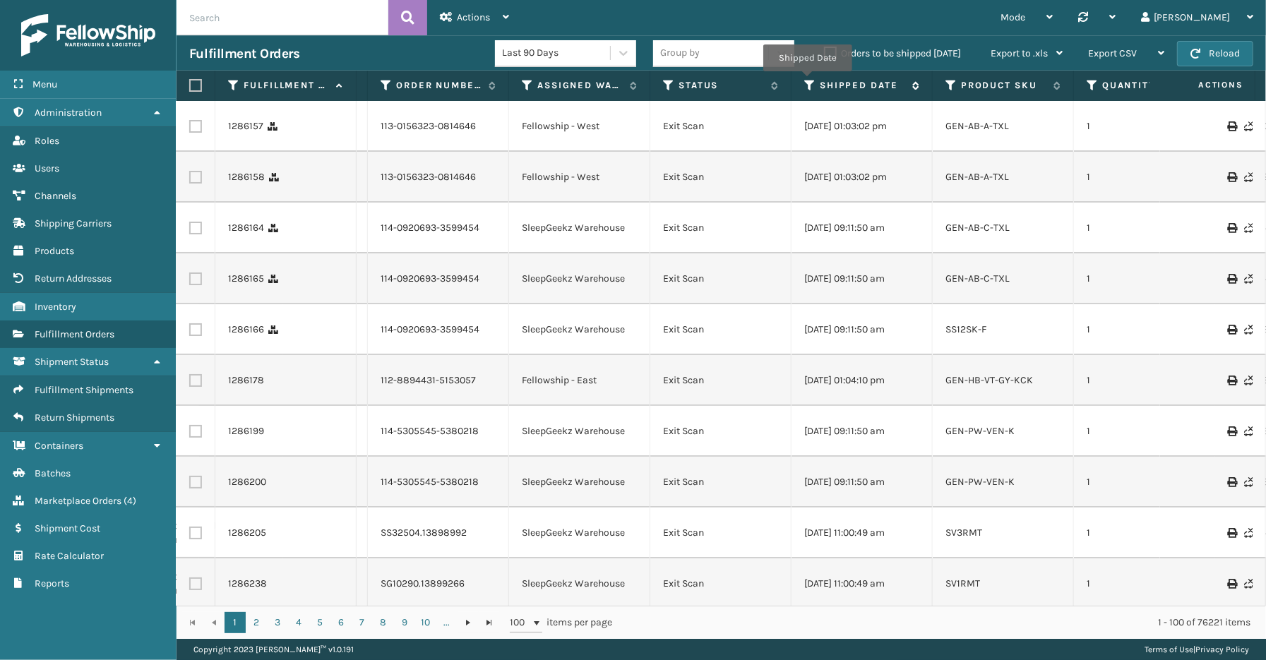
click at [807, 81] on icon at bounding box center [810, 85] width 11 height 13
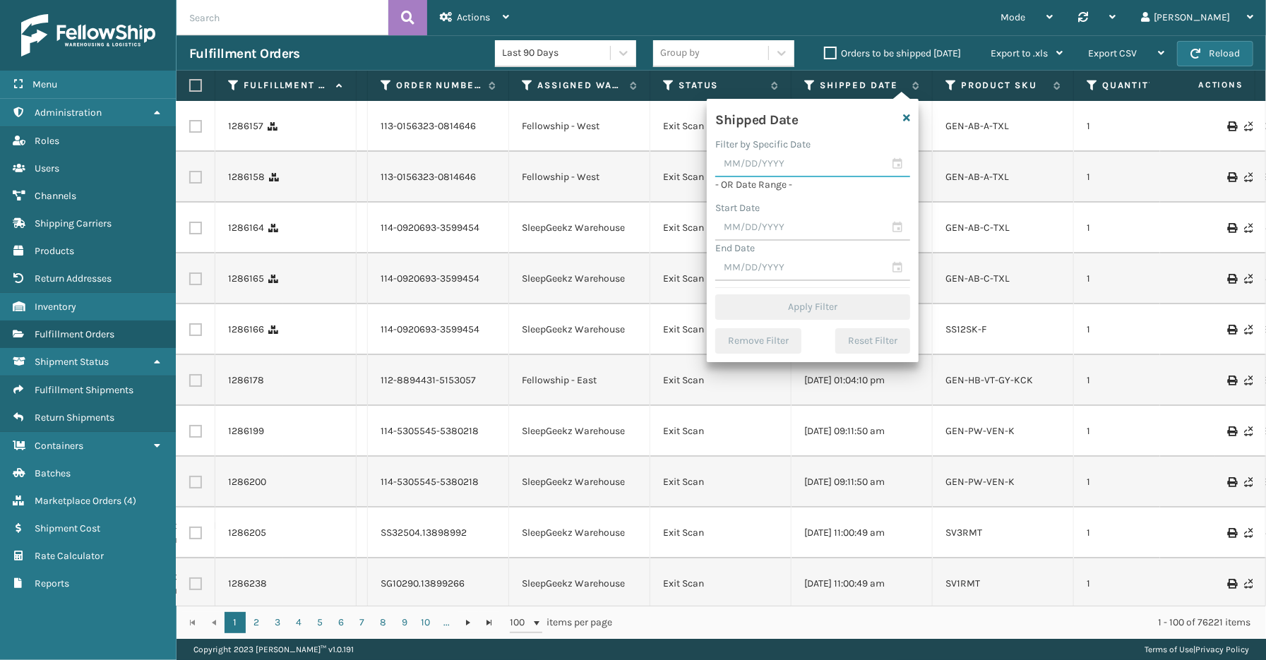
click at [899, 164] on input "text" at bounding box center [813, 164] width 195 height 25
click at [808, 239] on div "1" at bounding box center [806, 245] width 23 height 21
type input "[DATE]"
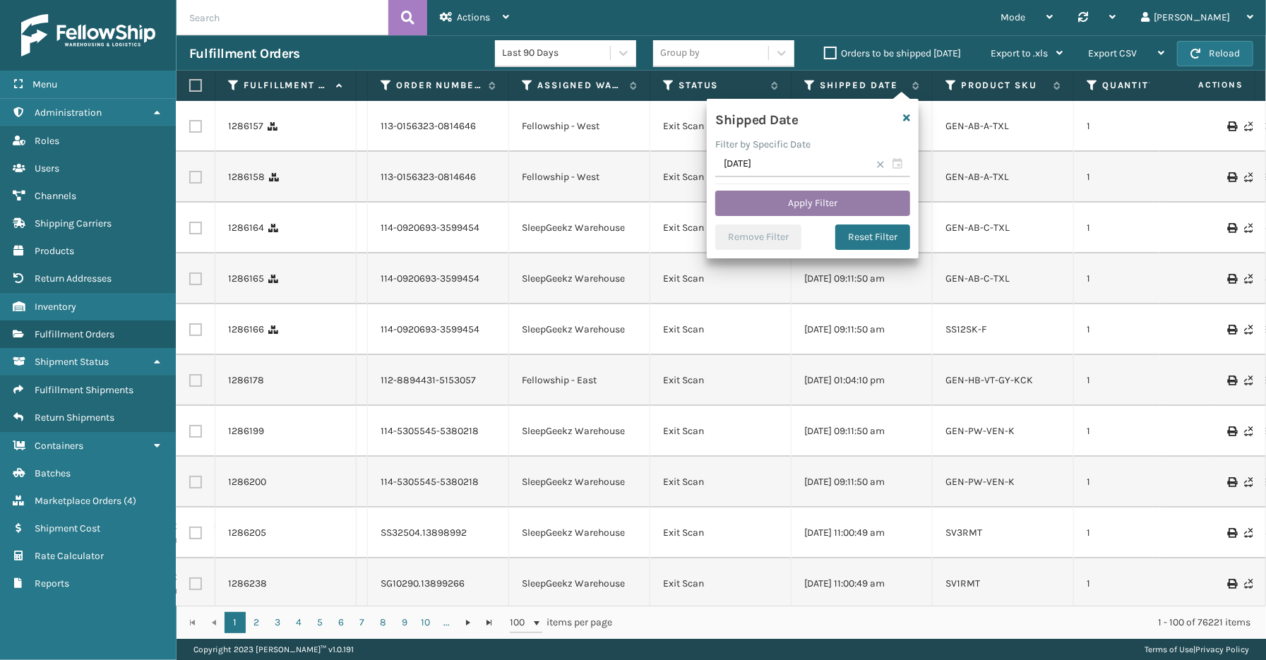
click at [781, 203] on button "Apply Filter" at bounding box center [813, 203] width 195 height 25
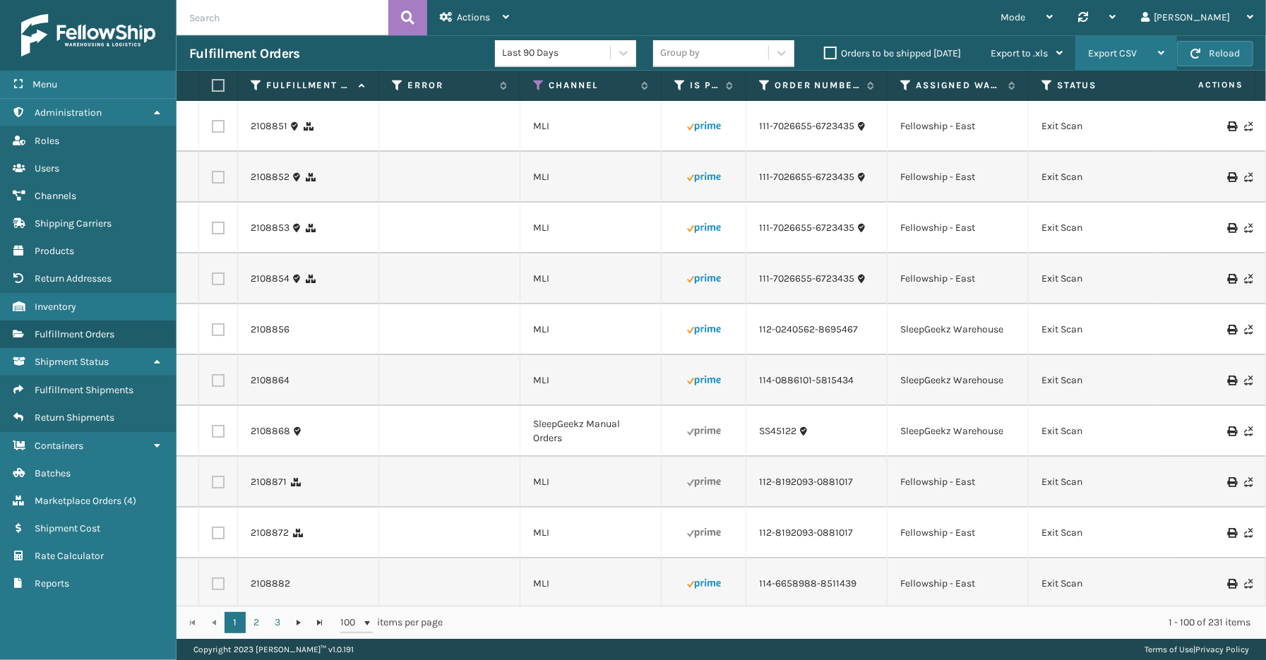
click at [1108, 52] on span "Export CSV" at bounding box center [1112, 53] width 49 height 12
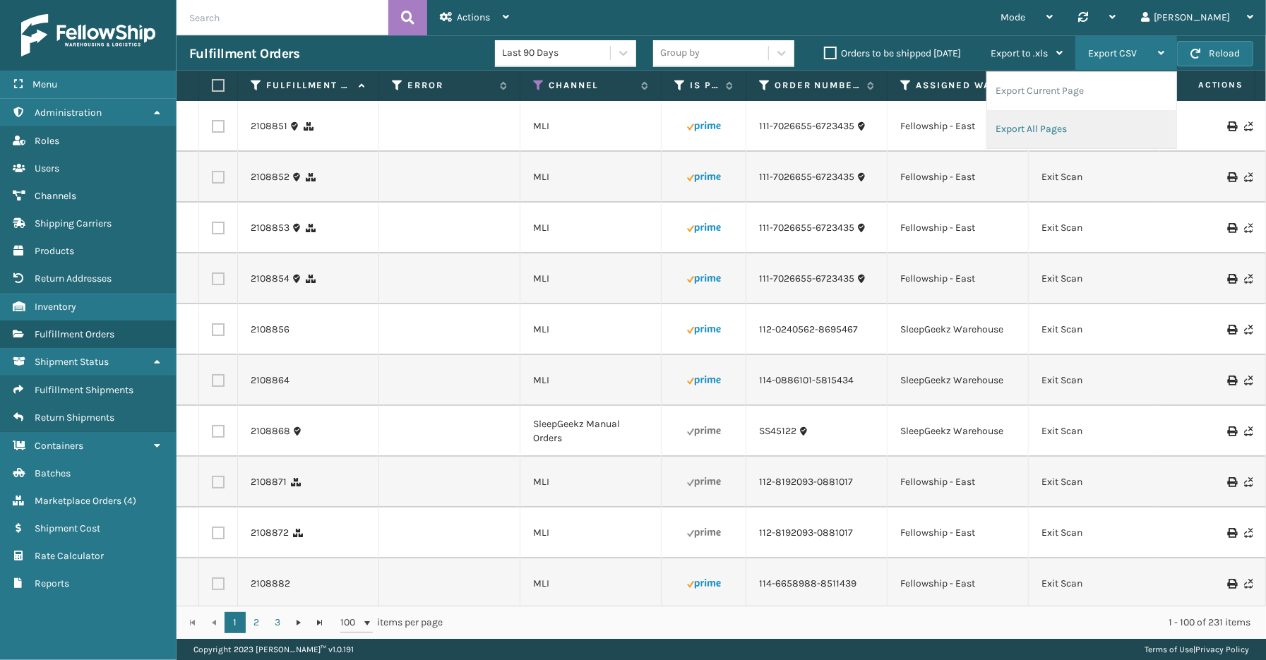
click at [1079, 129] on li "Export All Pages" at bounding box center [1081, 129] width 189 height 38
